Goal: Check status: Check status

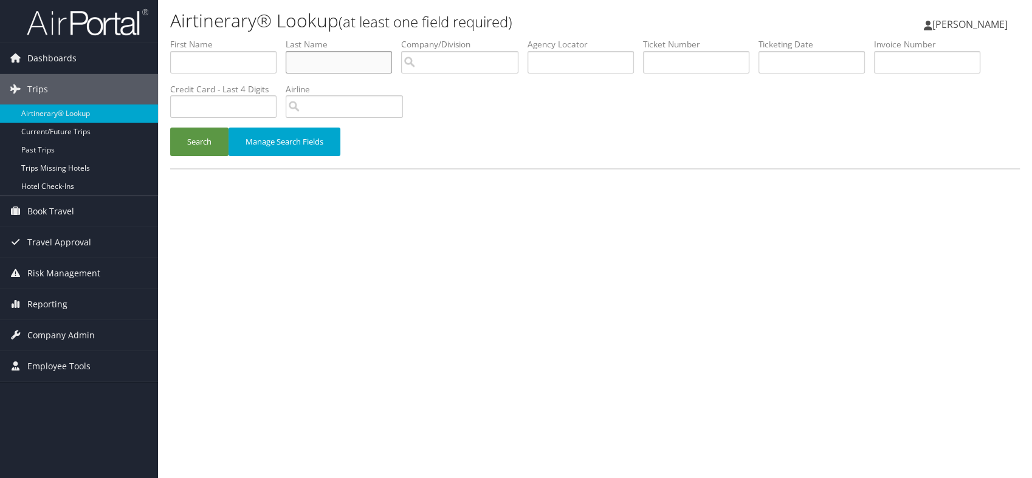
click at [317, 58] on input "text" at bounding box center [339, 62] width 106 height 22
type input "[PERSON_NAME]"
click at [202, 151] on button "Search" at bounding box center [199, 142] width 58 height 29
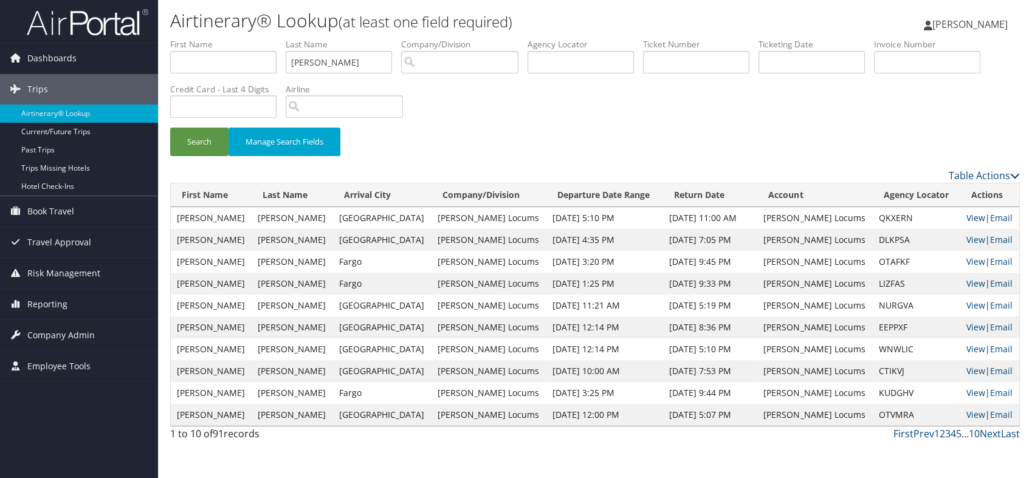
click at [966, 219] on link "View" at bounding box center [975, 218] width 19 height 12
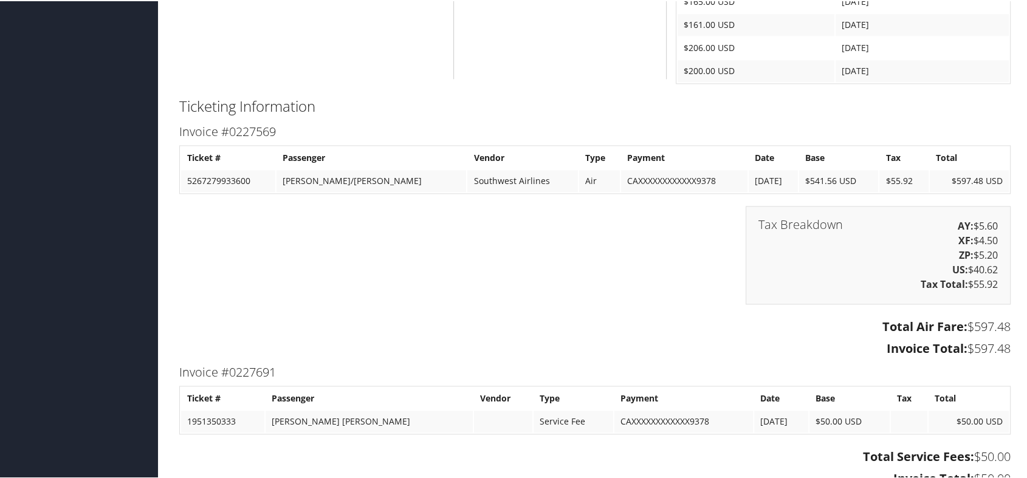
scroll to position [1823, 0]
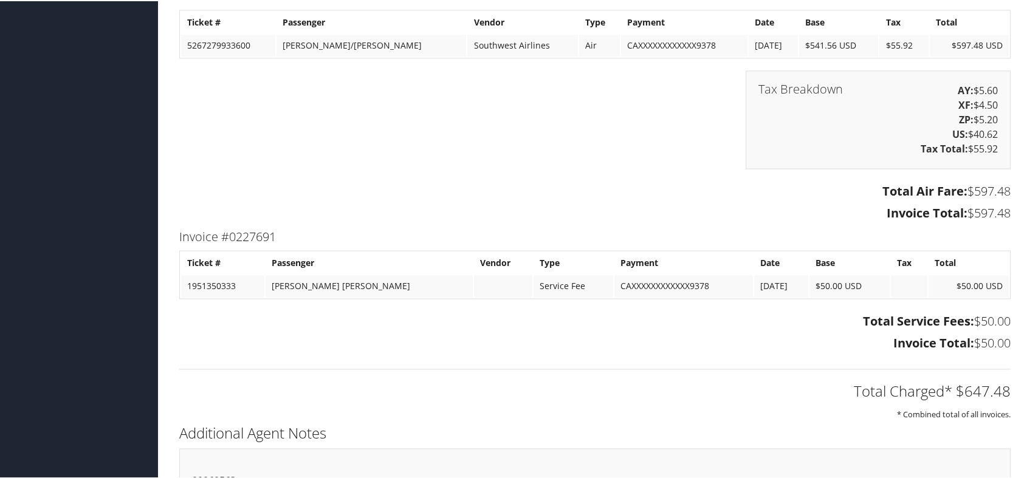
click at [548, 327] on div "Total Service Fees: $50.00 Invoice Total: $50.00" at bounding box center [594, 333] width 849 height 46
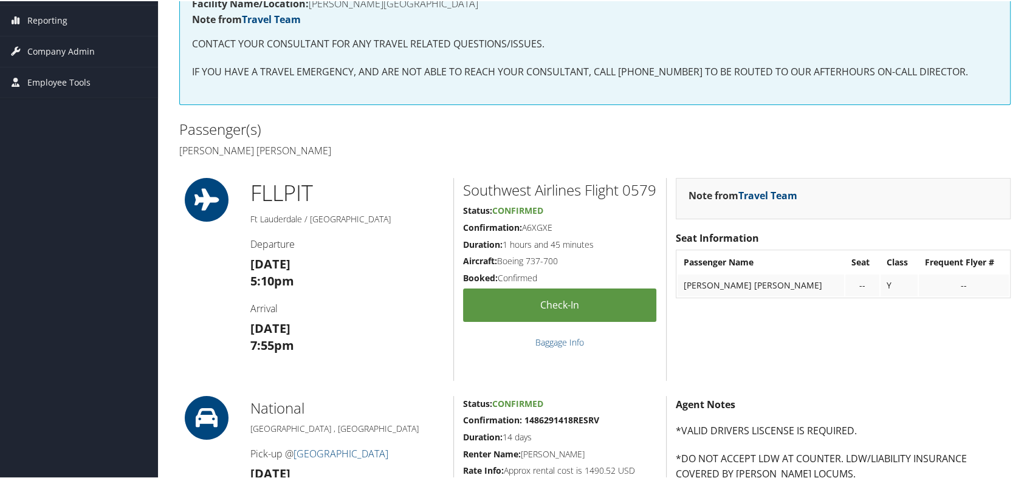
scroll to position [0, 0]
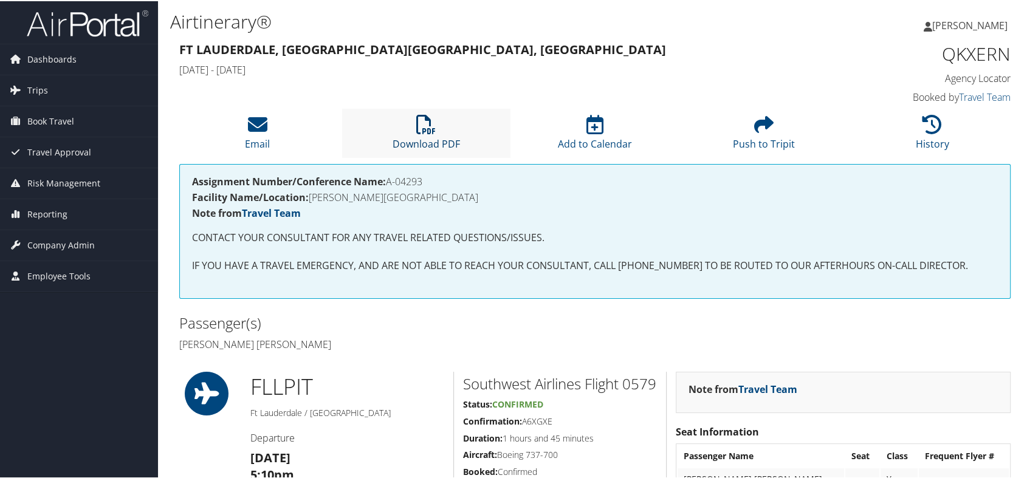
click at [426, 128] on icon at bounding box center [425, 123] width 19 height 19
